Goal: Information Seeking & Learning: Compare options

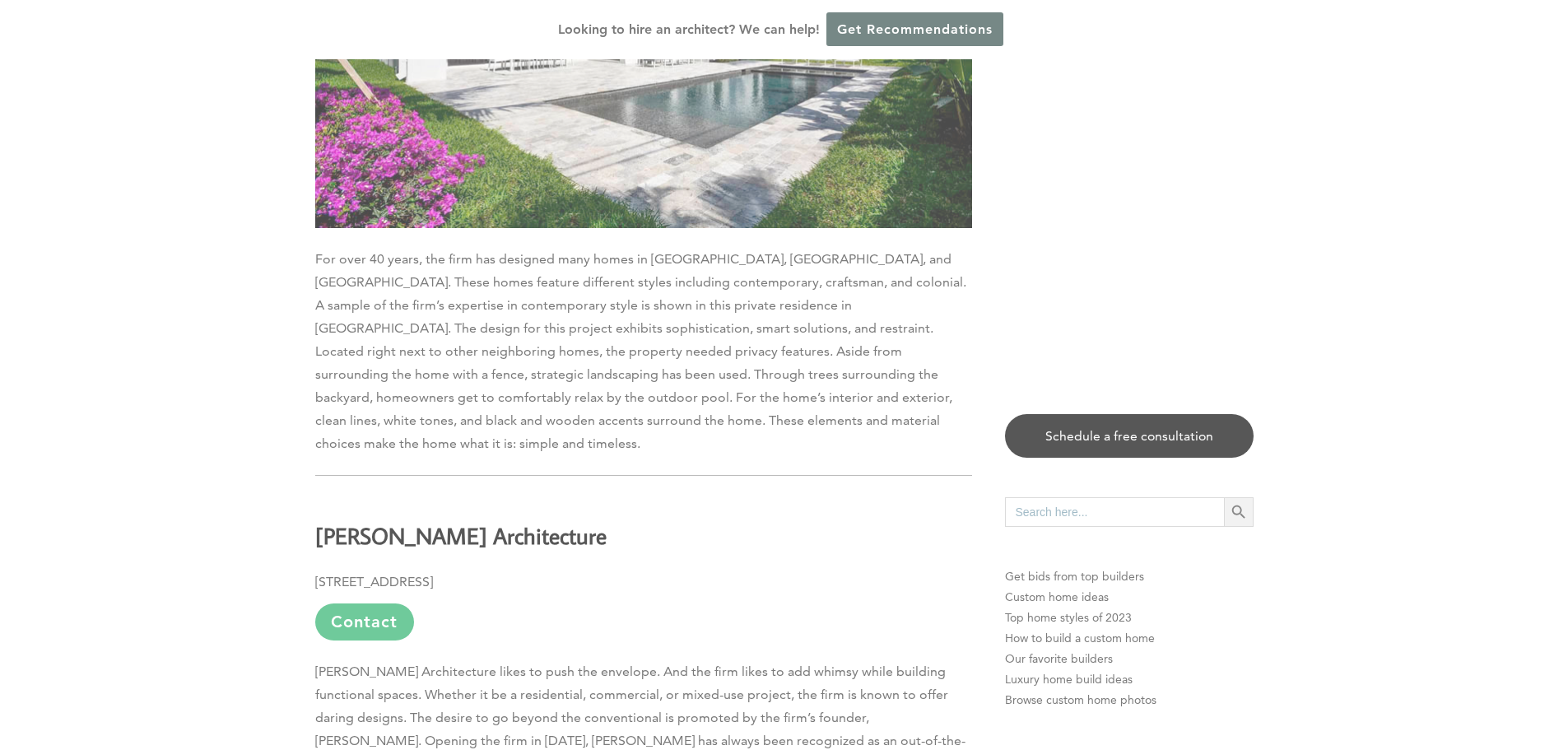
scroll to position [8561, 0]
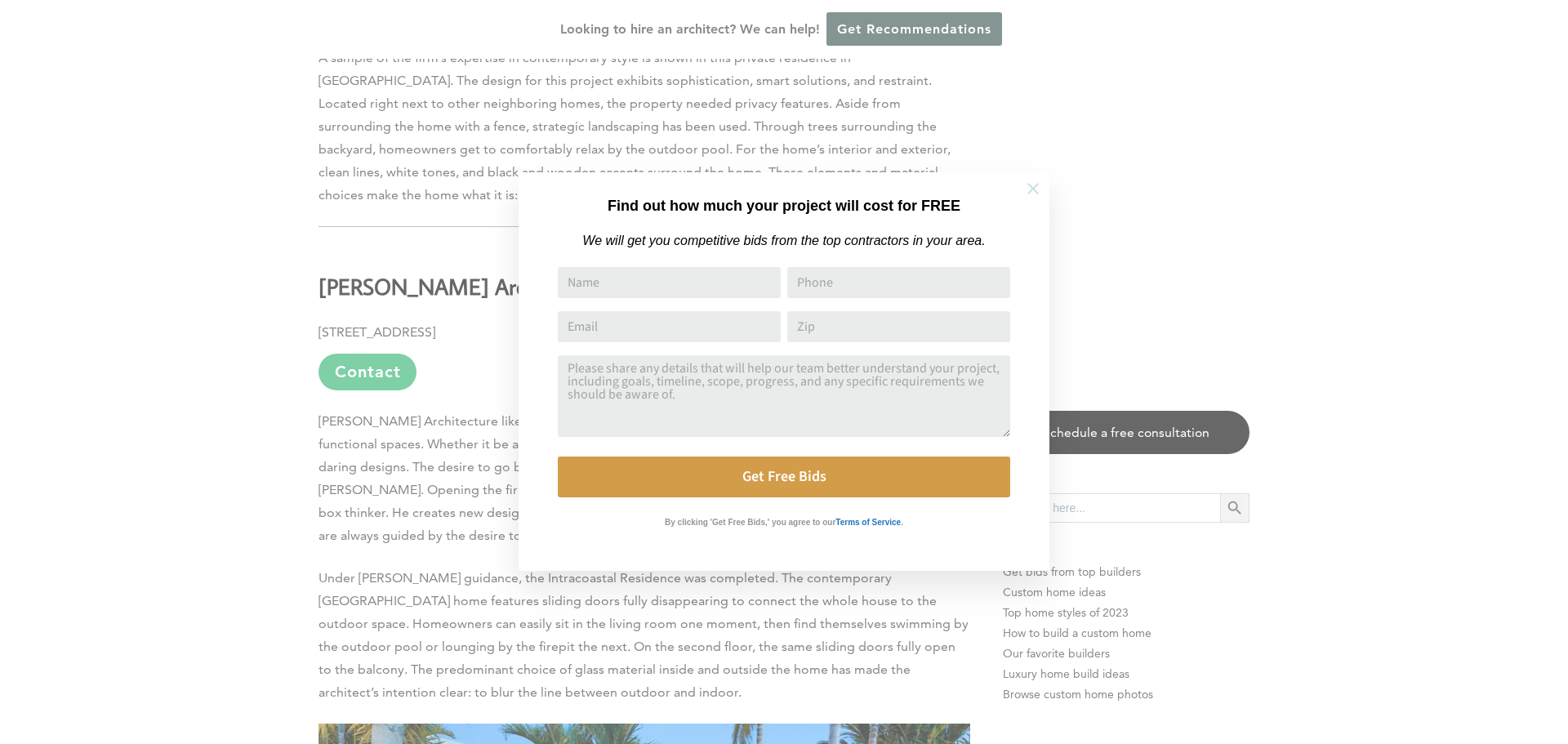
click at [1030, 188] on icon at bounding box center [1033, 189] width 18 height 18
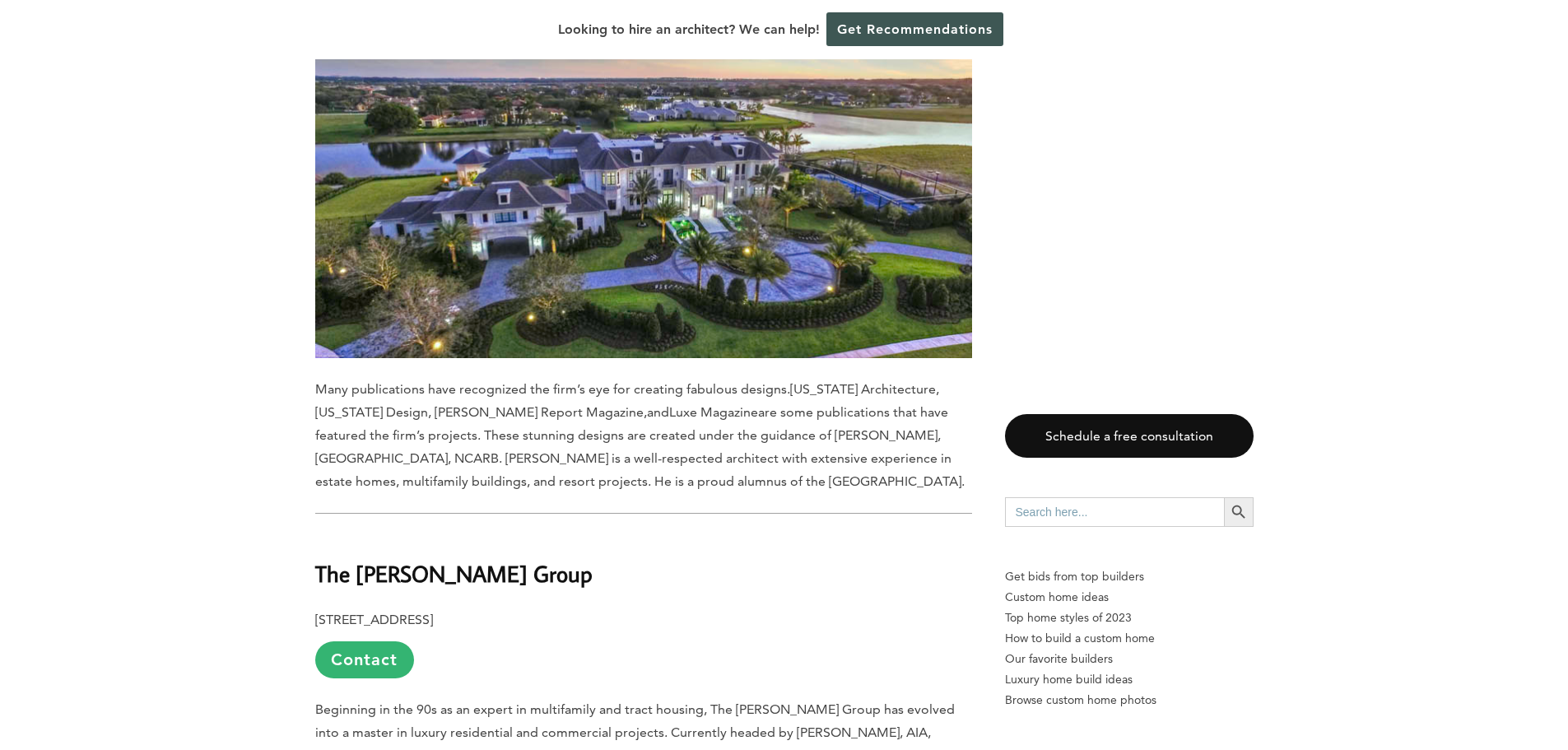
scroll to position [4199, 0]
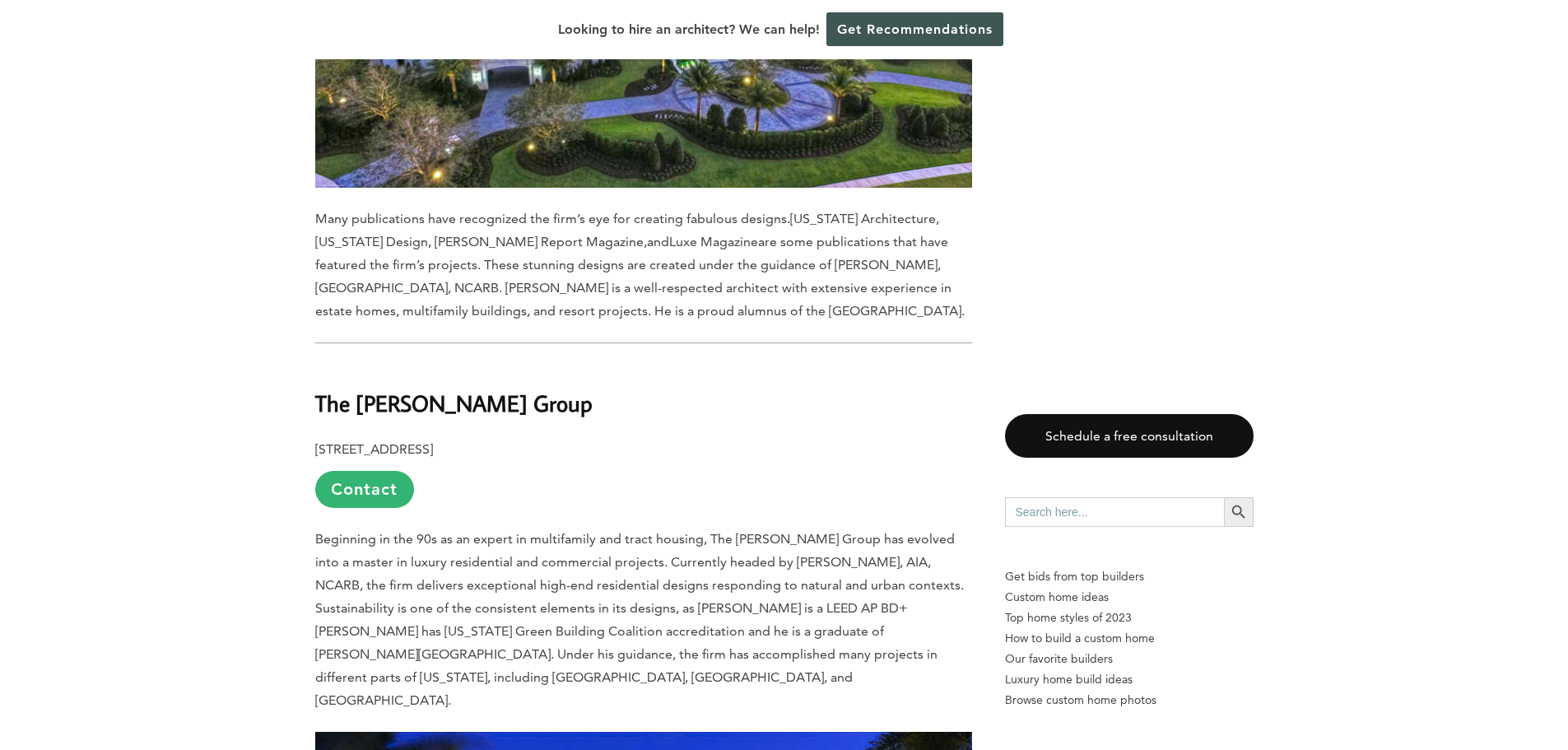
drag, startPoint x: 579, startPoint y: 229, endPoint x: 322, endPoint y: 229, distance: 257.0
click at [322, 363] on h2 "The [PERSON_NAME] Group" at bounding box center [643, 392] width 657 height 57
click at [624, 363] on h2 "The [PERSON_NAME] Group" at bounding box center [643, 392] width 657 height 57
click at [375, 471] on link "Contact" at bounding box center [364, 489] width 99 height 37
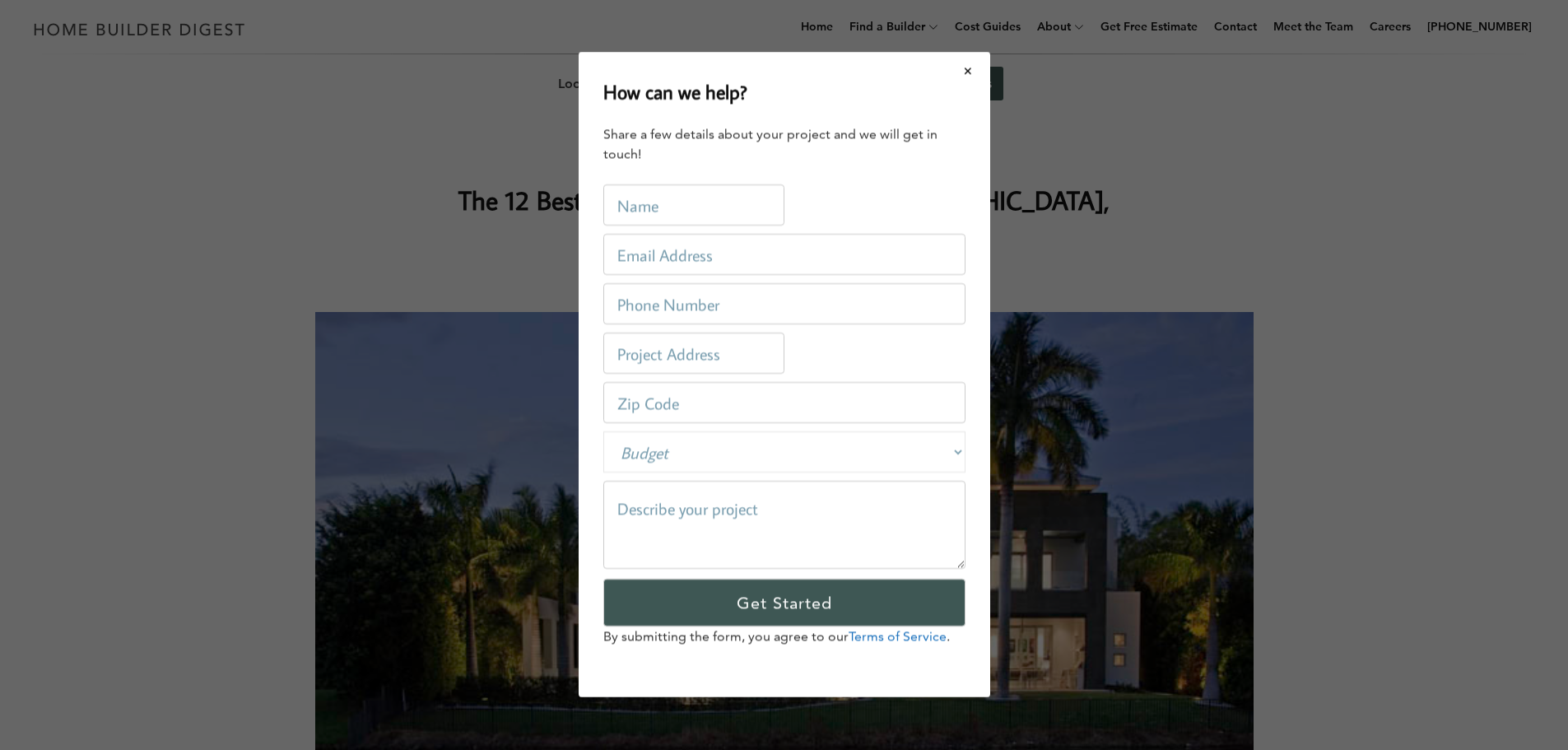
scroll to position [0, 0]
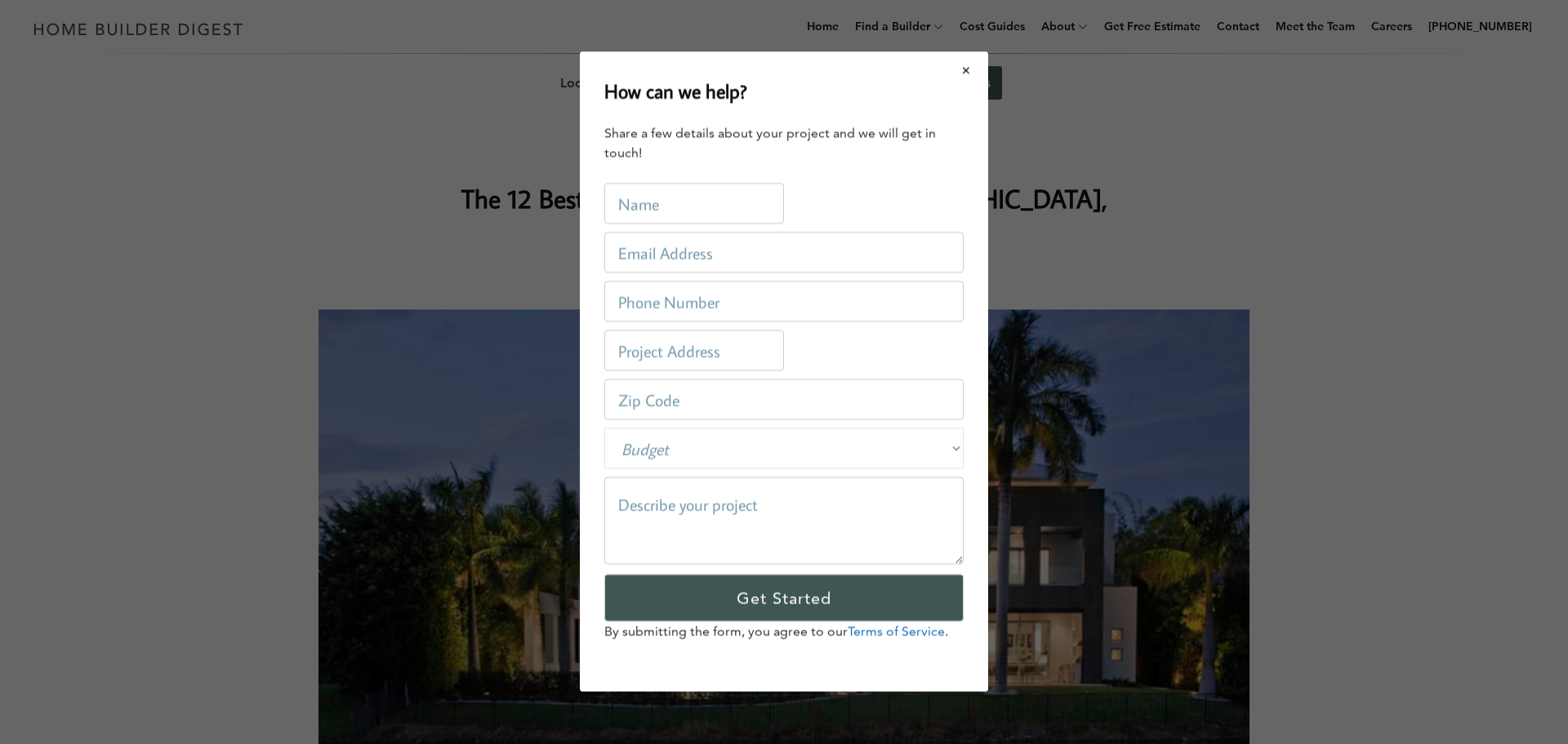
click at [965, 67] on button "Close modal" at bounding box center [966, 70] width 43 height 35
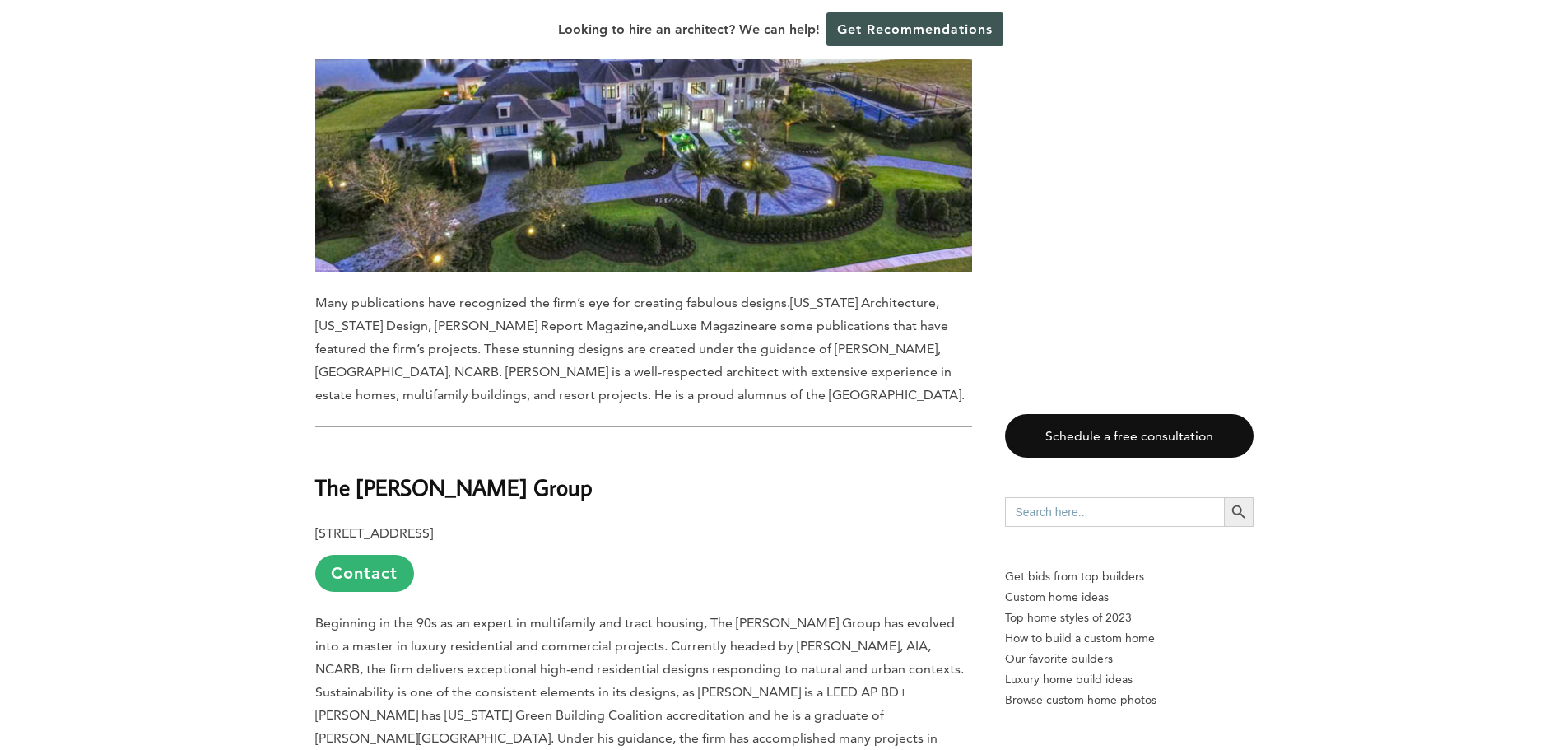
scroll to position [4034, 0]
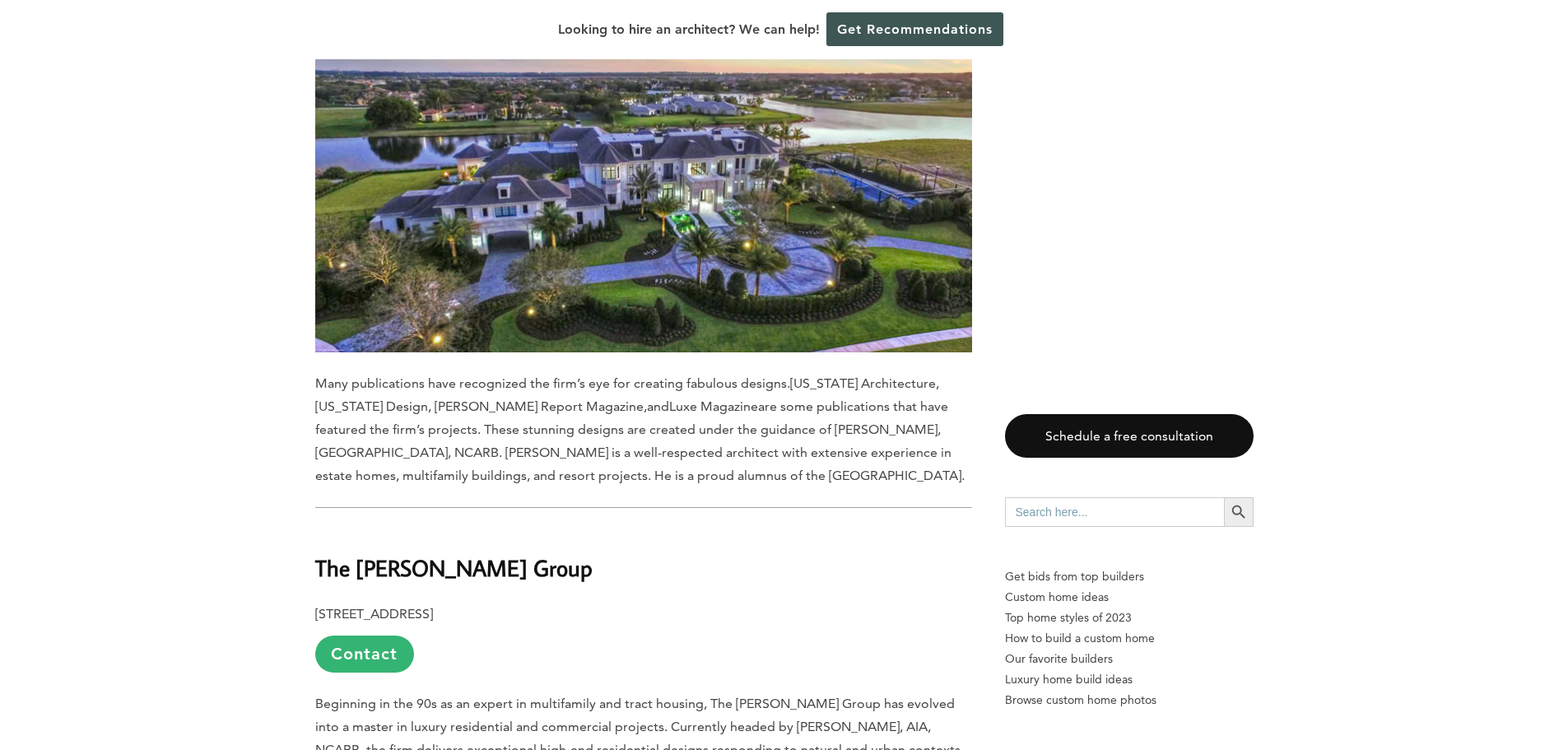
drag, startPoint x: 312, startPoint y: 392, endPoint x: 597, endPoint y: 398, distance: 285.1
copy b "The [PERSON_NAME] Group"
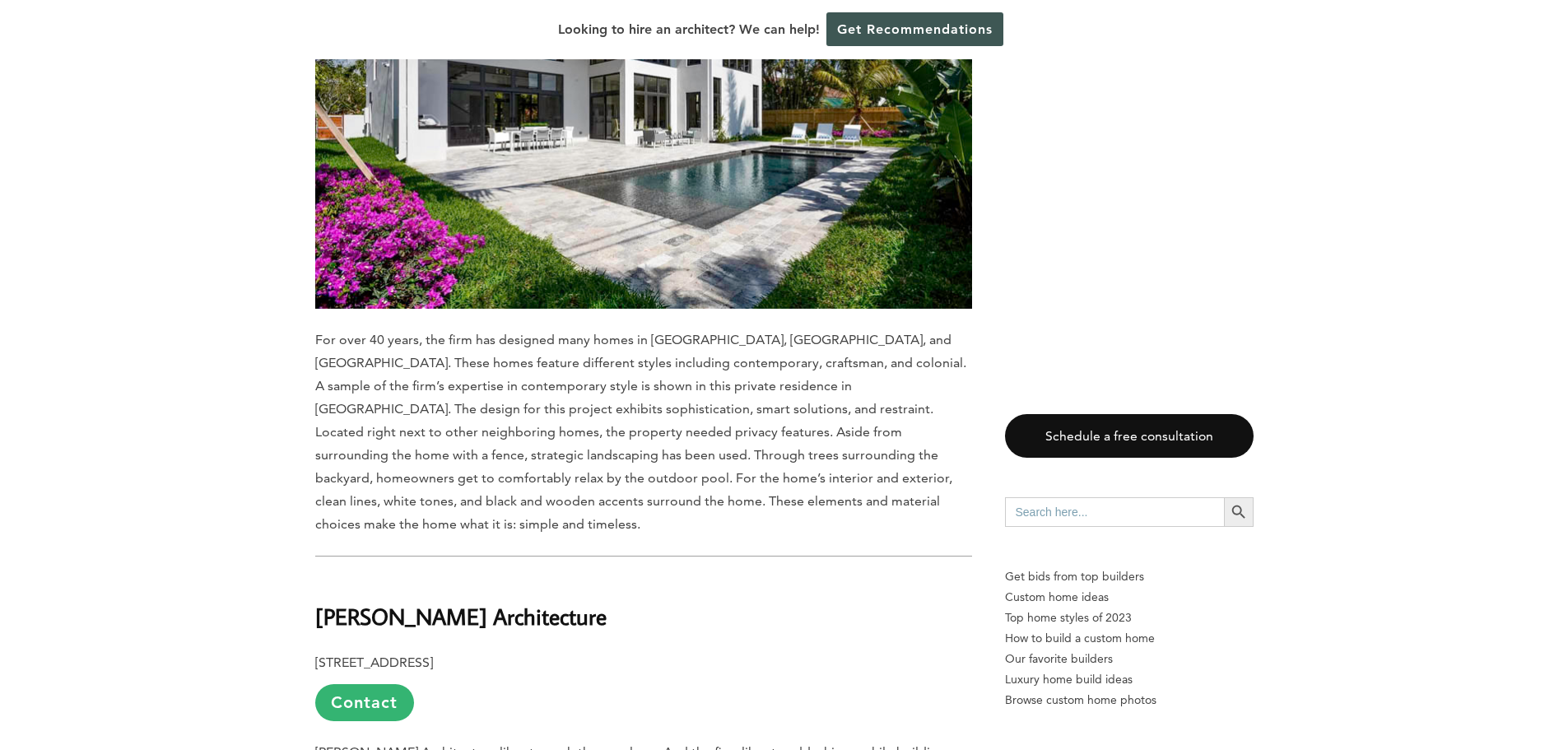
scroll to position [8232, 0]
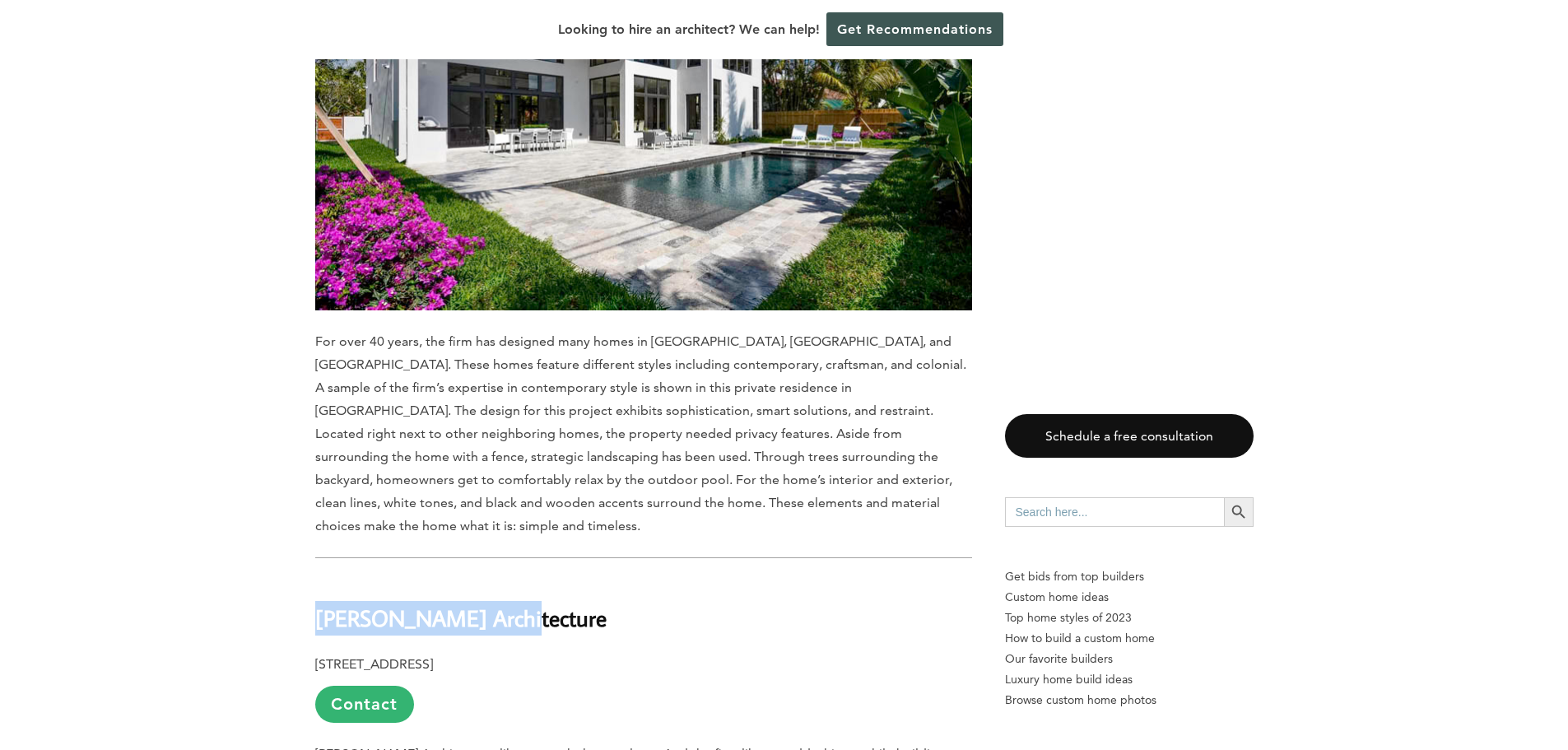
drag, startPoint x: 506, startPoint y: 279, endPoint x: 319, endPoint y: 279, distance: 187.0
click at [319, 578] on h2 "[PERSON_NAME] Architecture" at bounding box center [643, 606] width 657 height 57
copy b "[PERSON_NAME] Architecture"
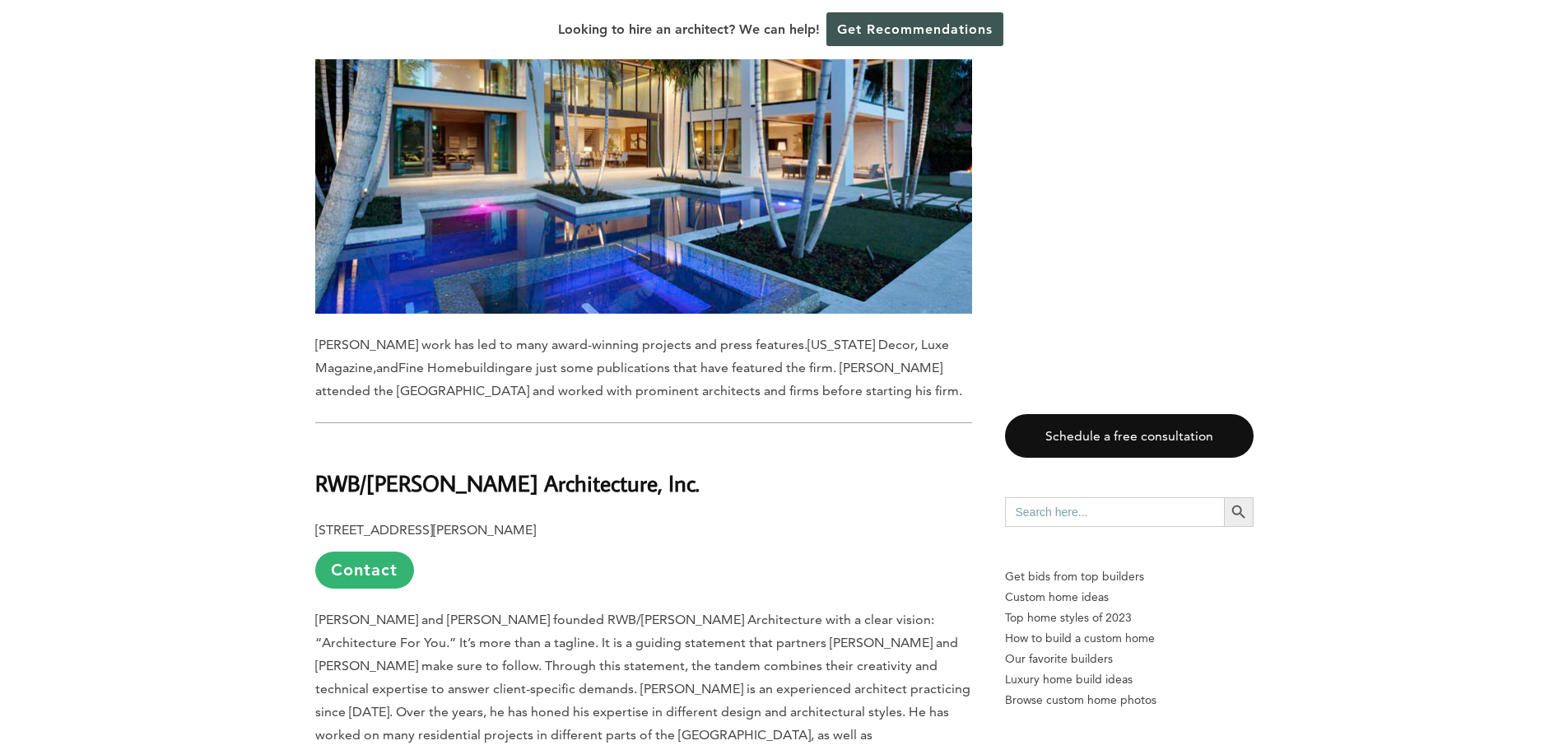
scroll to position [10932, 0]
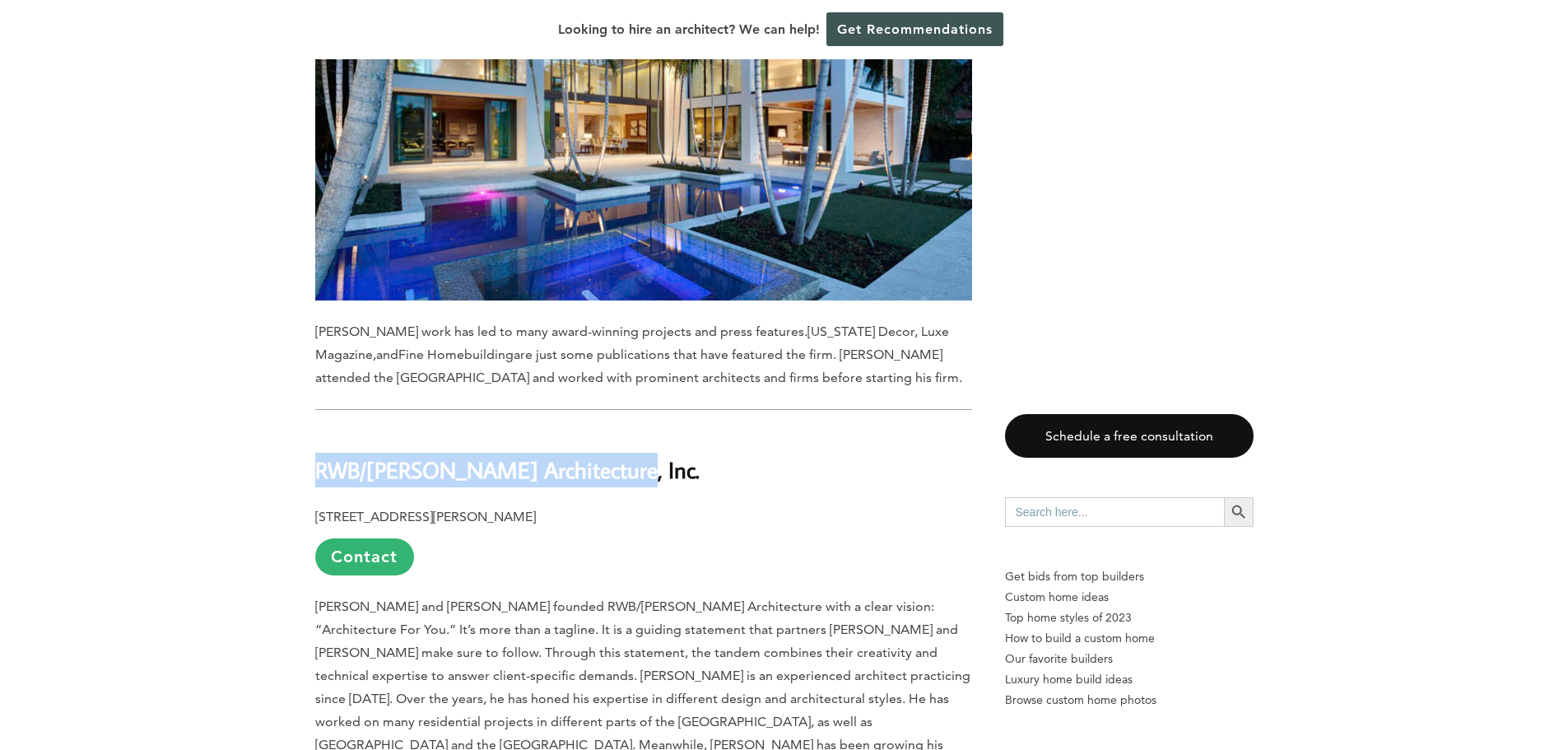
drag, startPoint x: 609, startPoint y: 130, endPoint x: 307, endPoint y: 118, distance: 302.2
copy b "RWB/[PERSON_NAME] Architecture, Inc."
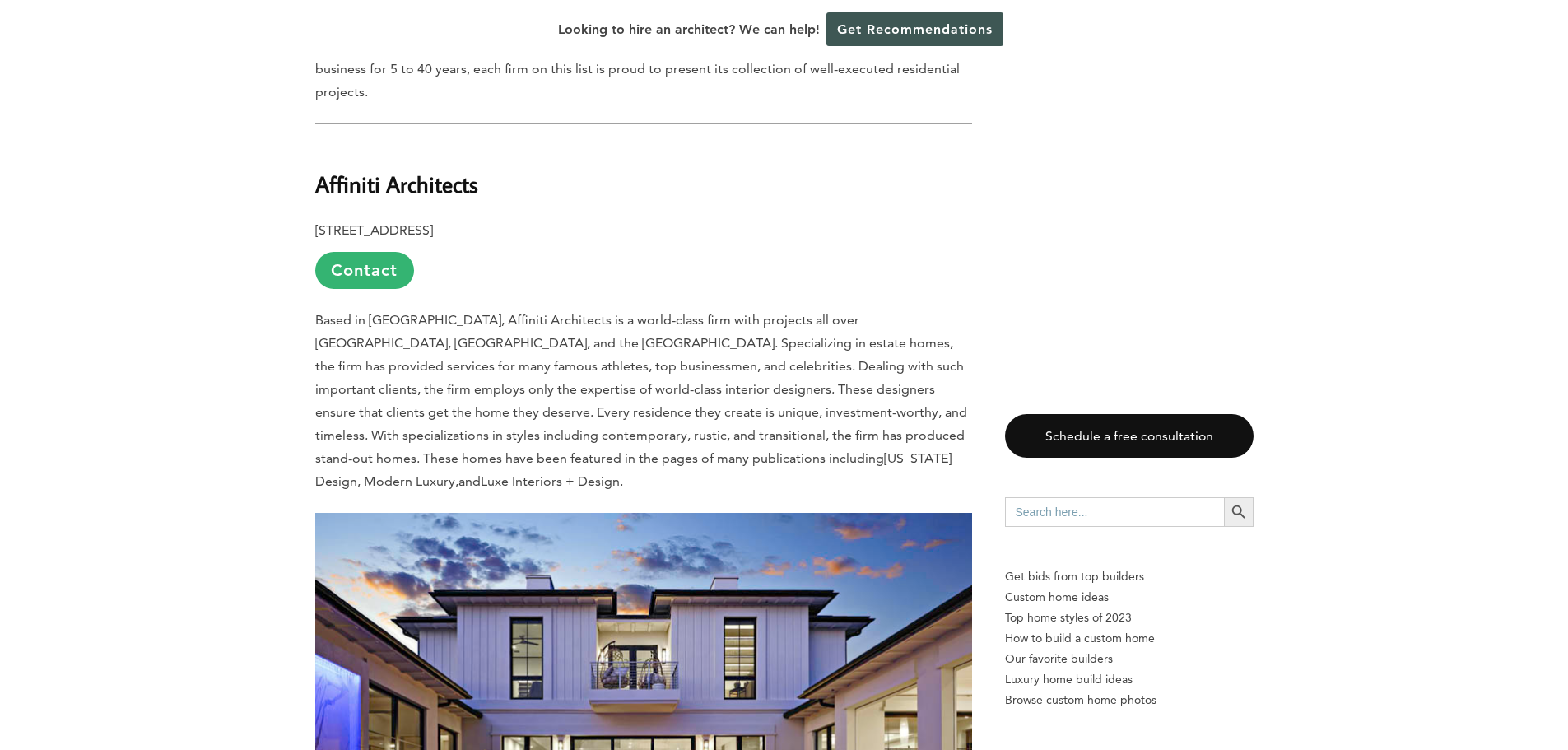
scroll to position [1071, 0]
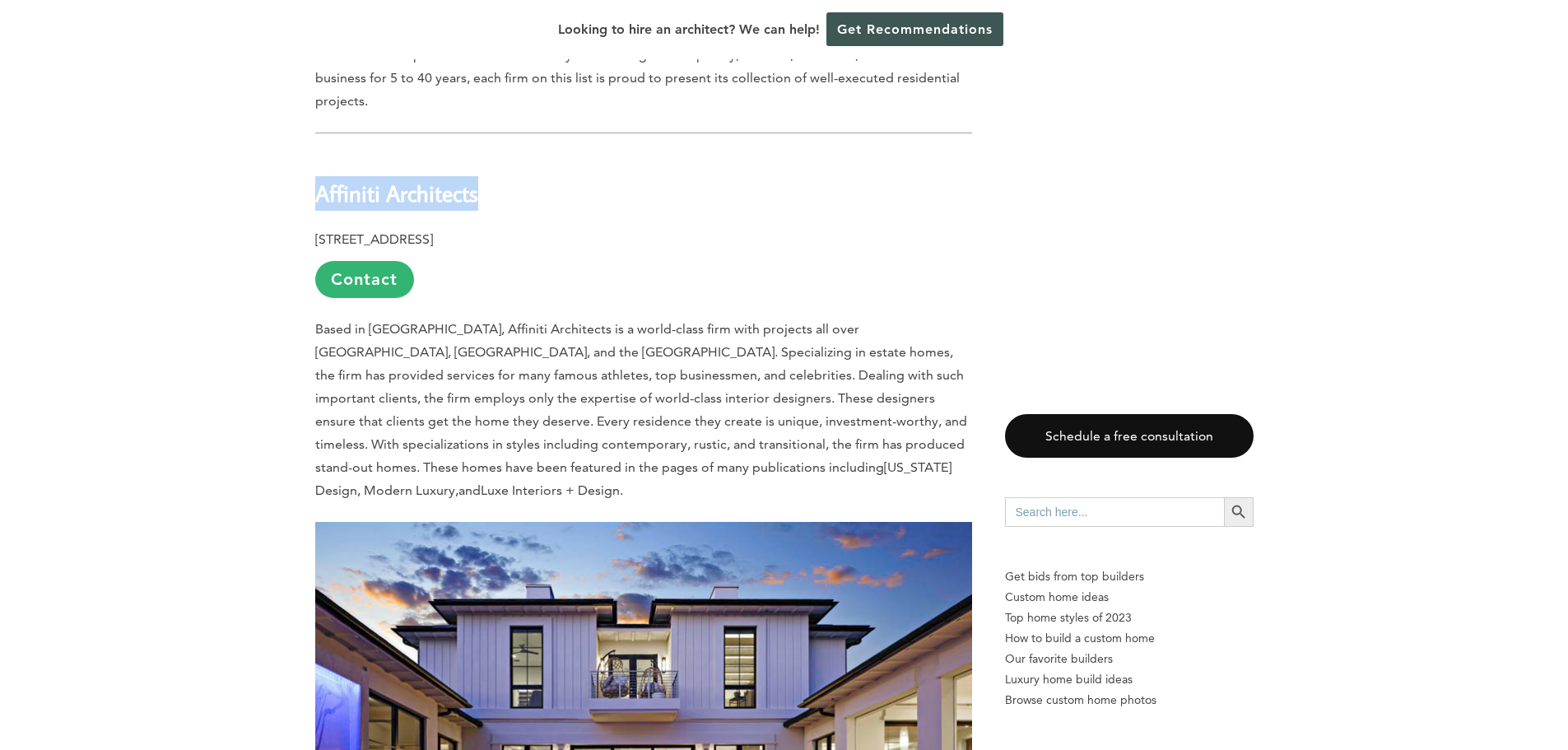
drag, startPoint x: 483, startPoint y: 127, endPoint x: 309, endPoint y: 130, distance: 174.0
copy b "Affiniti Architects"
